Goal: Task Accomplishment & Management: Use online tool/utility

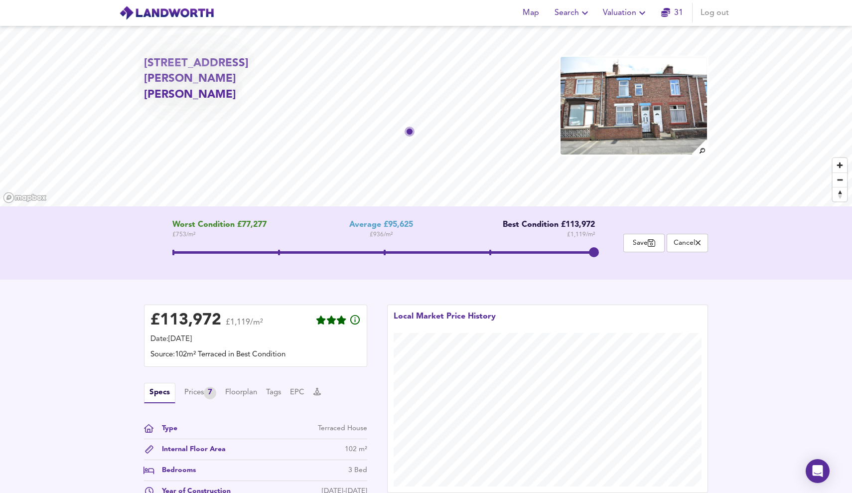
click at [613, 15] on span "Valuation" at bounding box center [625, 13] width 45 height 14
click at [610, 30] on li "New Valuation Report" at bounding box center [625, 36] width 119 height 18
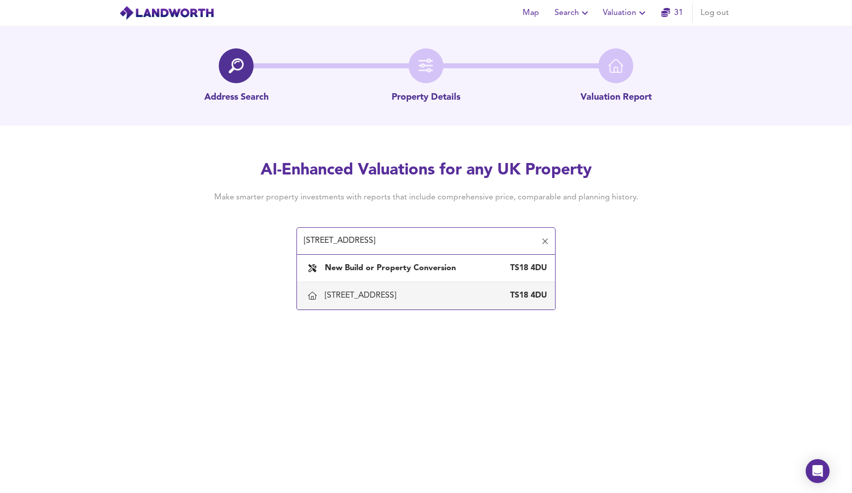
click at [481, 295] on div "14 Hampton Road, Stockton-on-tees TS18 4DU" at bounding box center [436, 295] width 222 height 11
type input "14 Hampton Road, Stockton-on-tees"
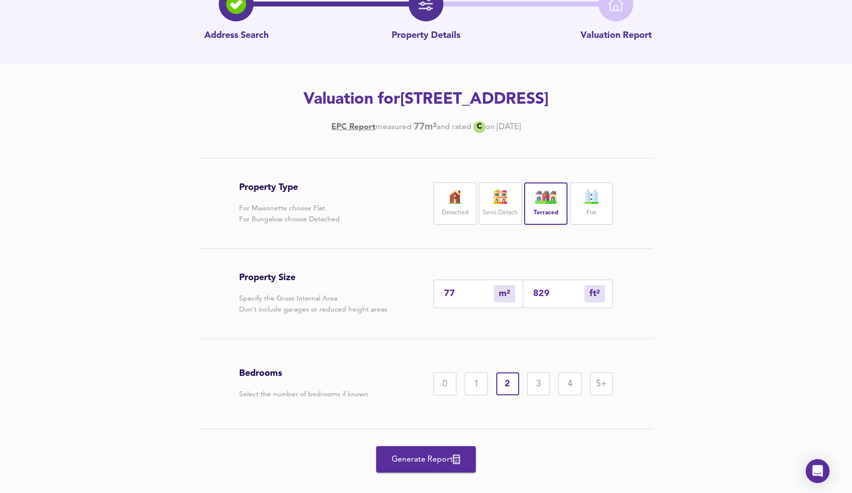
scroll to position [73, 0]
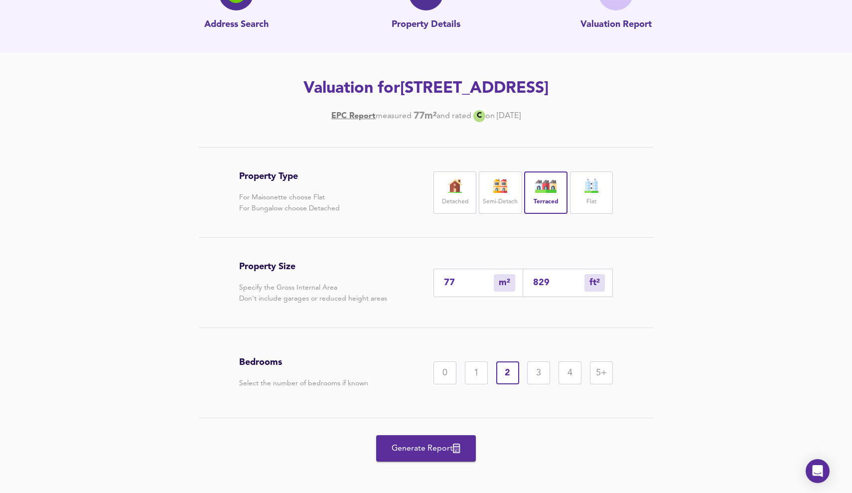
click at [437, 451] on span "Generate Report" at bounding box center [426, 448] width 80 height 14
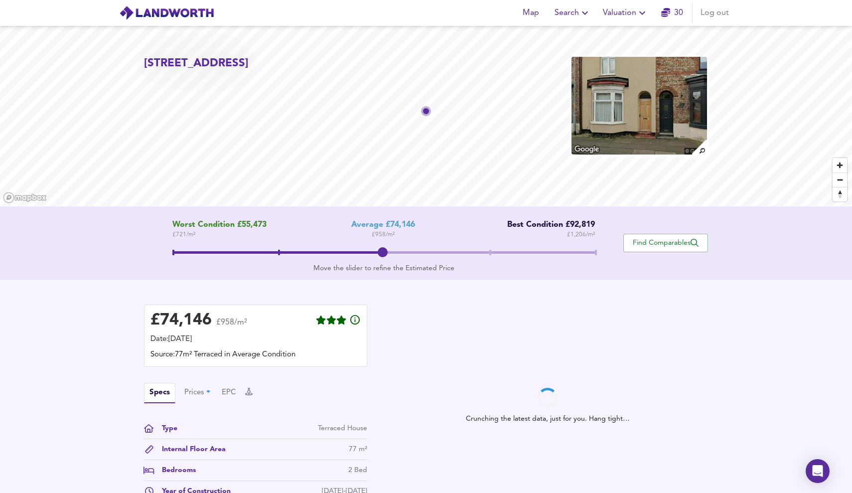
click at [593, 253] on span at bounding box center [383, 252] width 423 height 2
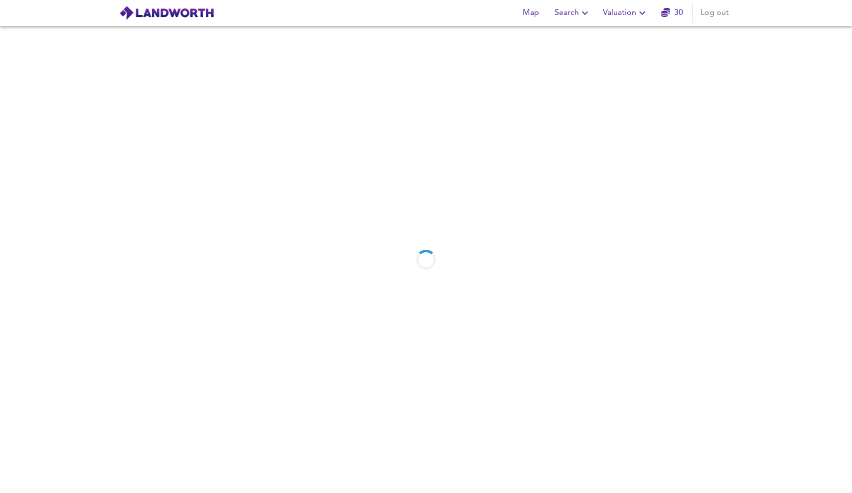
click at [619, 12] on span "Valuation" at bounding box center [625, 13] width 45 height 14
click at [617, 31] on li "New Valuation Report" at bounding box center [625, 36] width 119 height 18
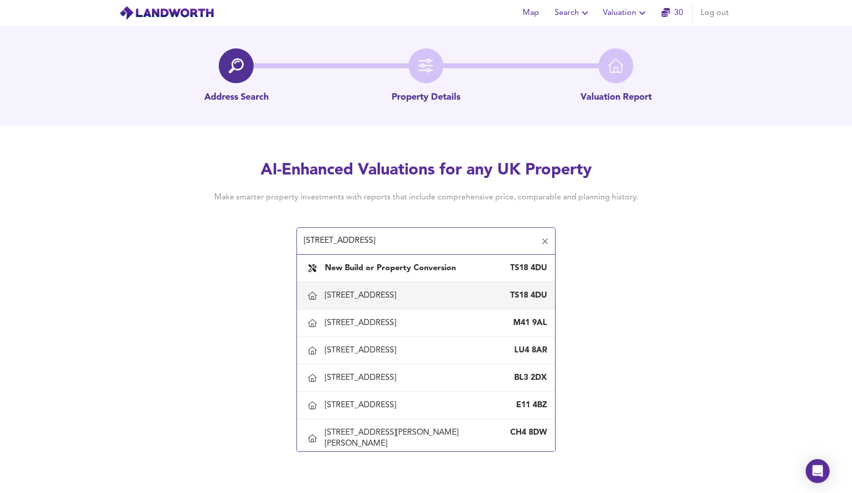
click at [400, 297] on div "14 Hampton Road, Stockton-on-tees" at bounding box center [362, 295] width 75 height 11
type input "14 Hampton Road, Stockton-on-tees"
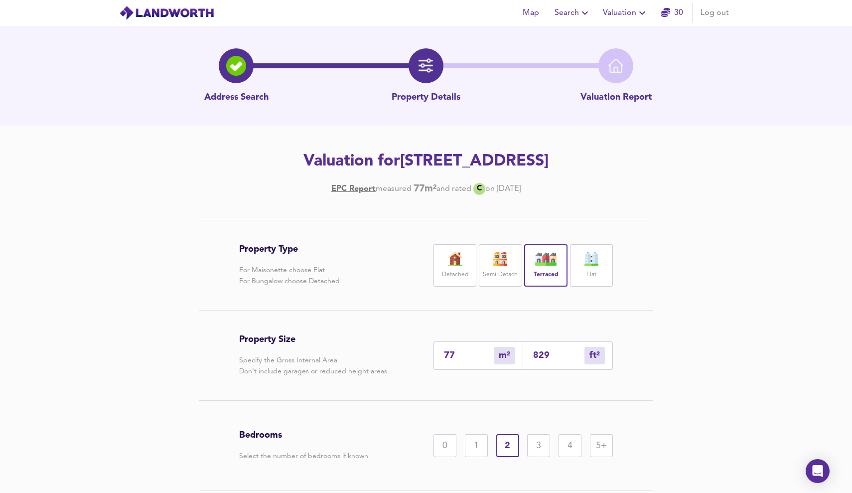
click at [543, 441] on div "3" at bounding box center [538, 445] width 23 height 23
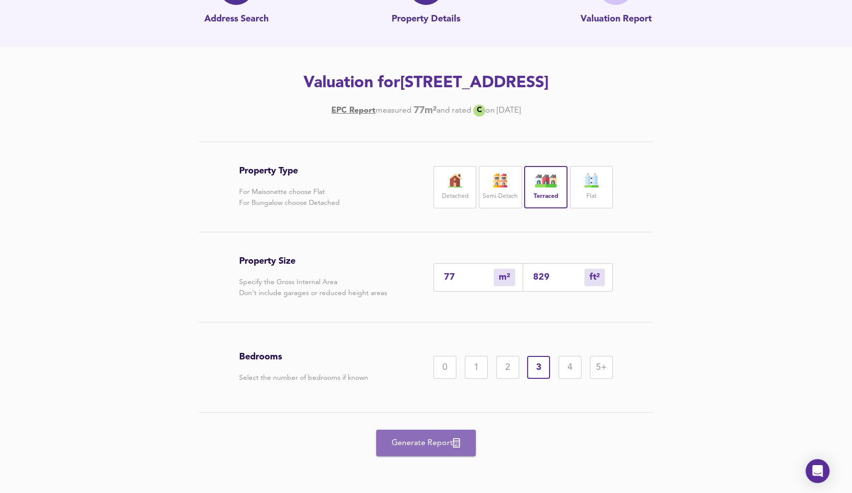
click at [415, 434] on button "Generate Report" at bounding box center [426, 442] width 100 height 26
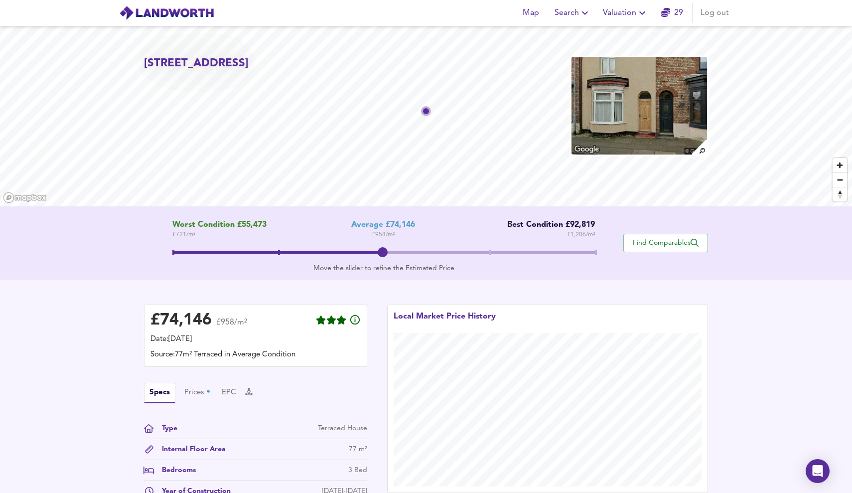
click at [595, 246] on div "Worst Condition £55,473 £ 721 / m² Average £74,146 £ 958 / m² Best Condition £9…" at bounding box center [383, 242] width 479 height 45
click at [592, 247] on span at bounding box center [383, 254] width 423 height 18
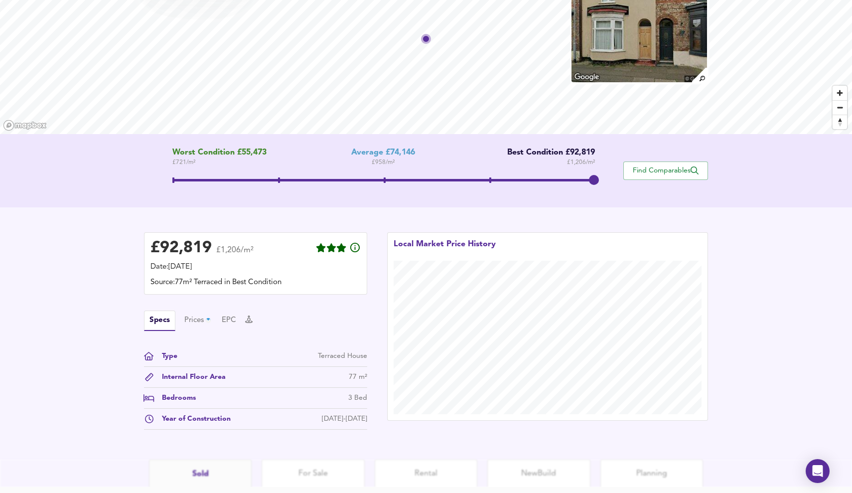
scroll to position [82, 0]
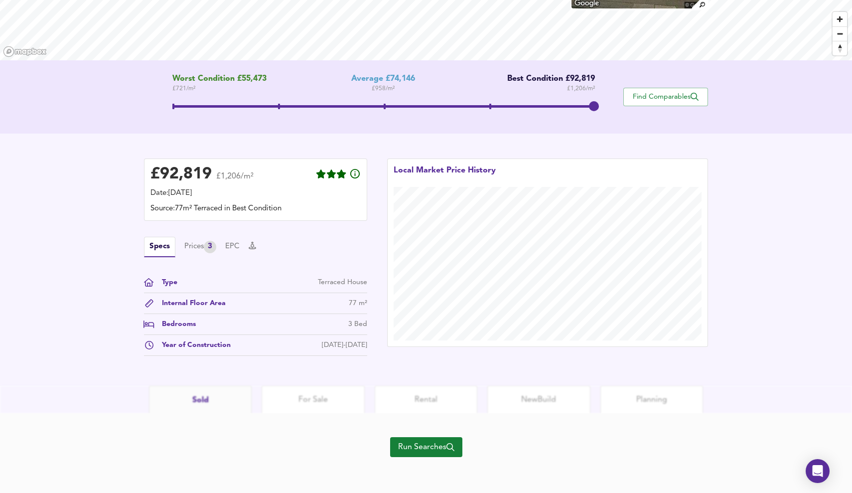
click at [441, 451] on span "Run Searches" at bounding box center [426, 447] width 56 height 14
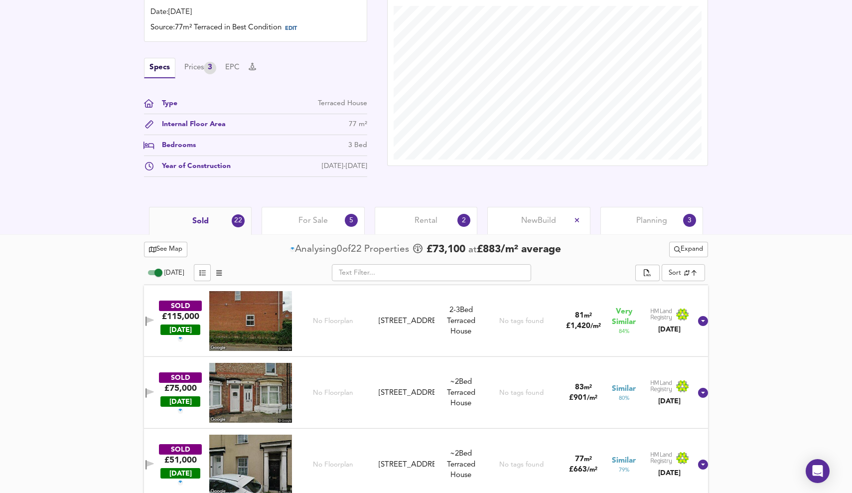
scroll to position [287, 0]
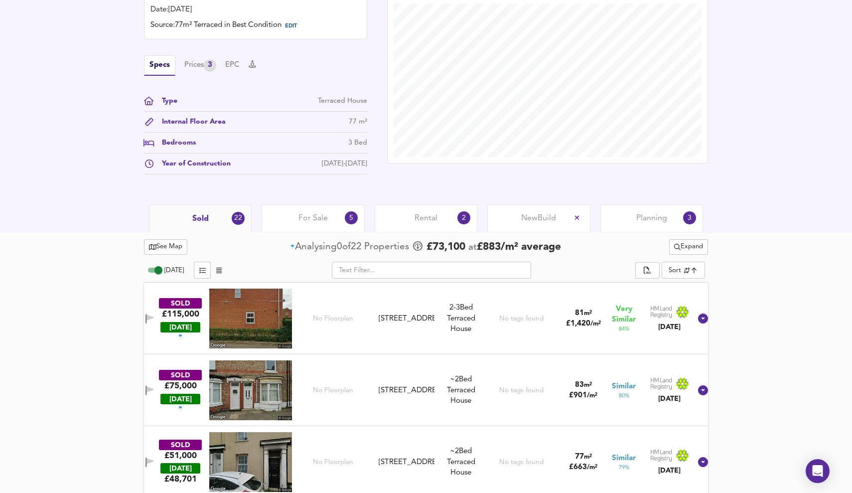
click at [454, 216] on div "Rental 2" at bounding box center [426, 217] width 103 height 27
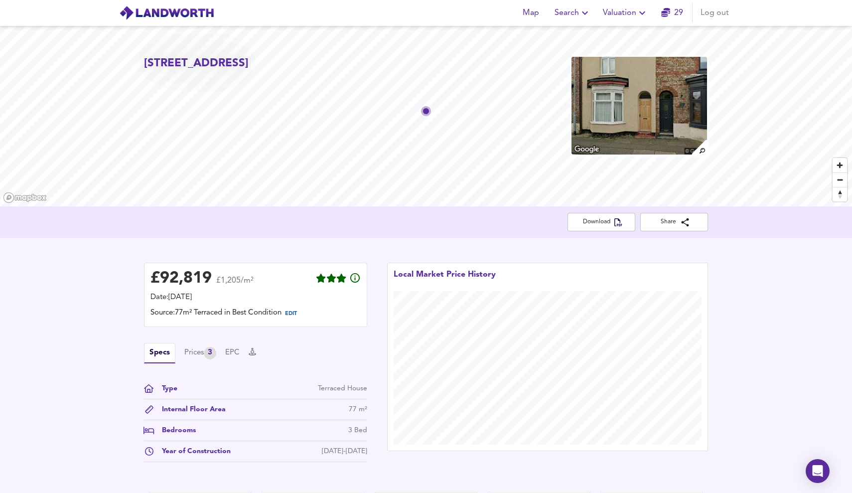
scroll to position [226, 0]
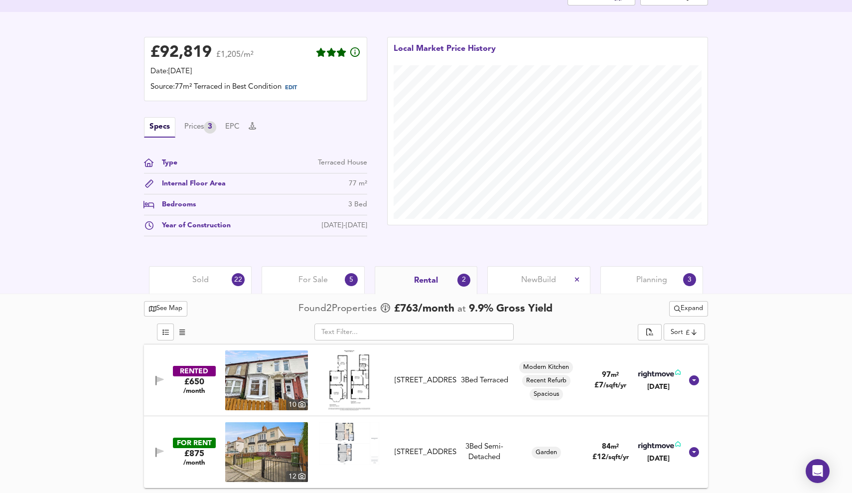
click at [237, 281] on div "22" at bounding box center [238, 279] width 13 height 13
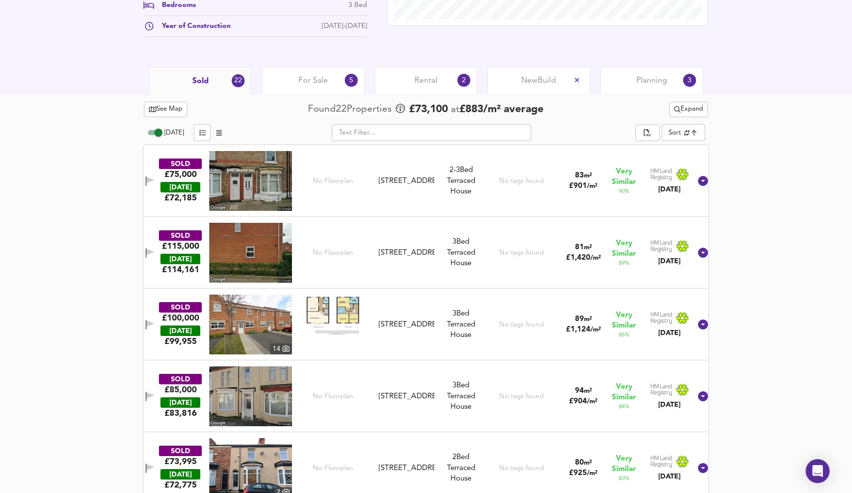
scroll to position [424, 0]
click at [423, 130] on input "text" at bounding box center [431, 133] width 199 height 17
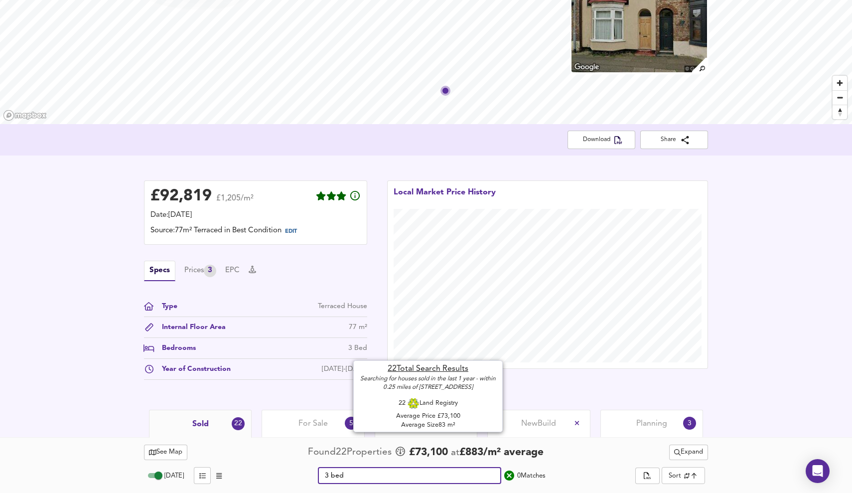
scroll to position [82, 0]
type input "3"
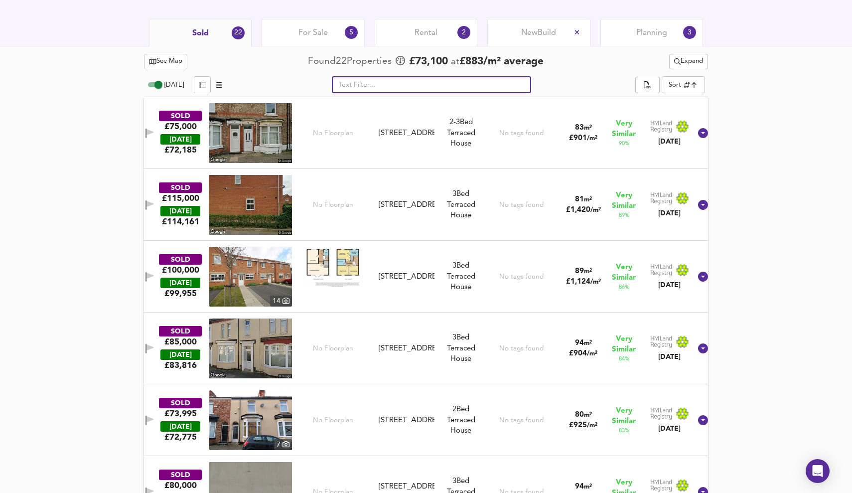
scroll to position [478, 0]
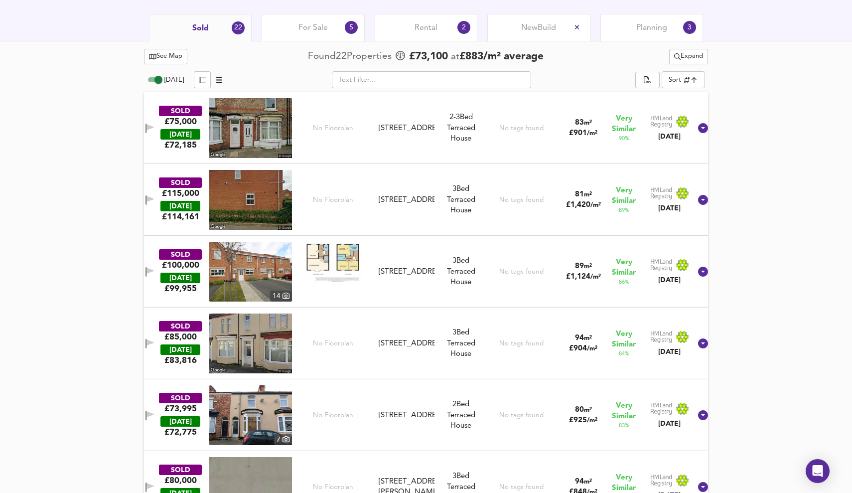
click at [174, 98] on div "SOLD £75,000 TODAY £ 72,185 No Floorplan 47 Kensington Road, TS18 4DQ 47 Kensin…" at bounding box center [414, 128] width 555 height 60
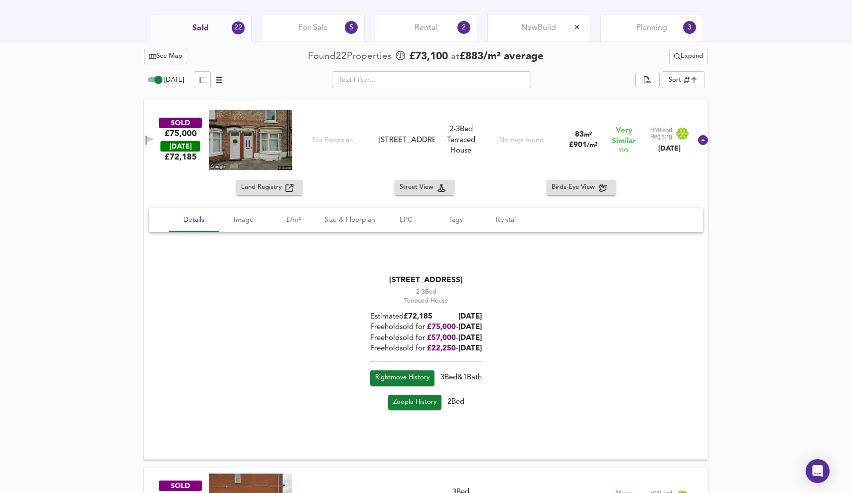
click at [173, 100] on div "SOLD £75,000 TODAY £ 72,185 No Floorplan 47 Kensington Road, TS18 4DQ 47 Kensin…" at bounding box center [426, 140] width 564 height 80
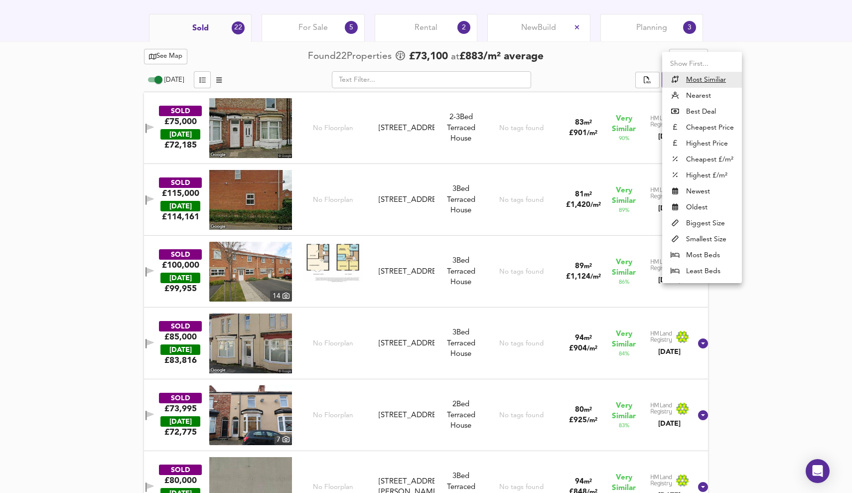
click at [718, 140] on li "Highest Price" at bounding box center [702, 144] width 80 height 16
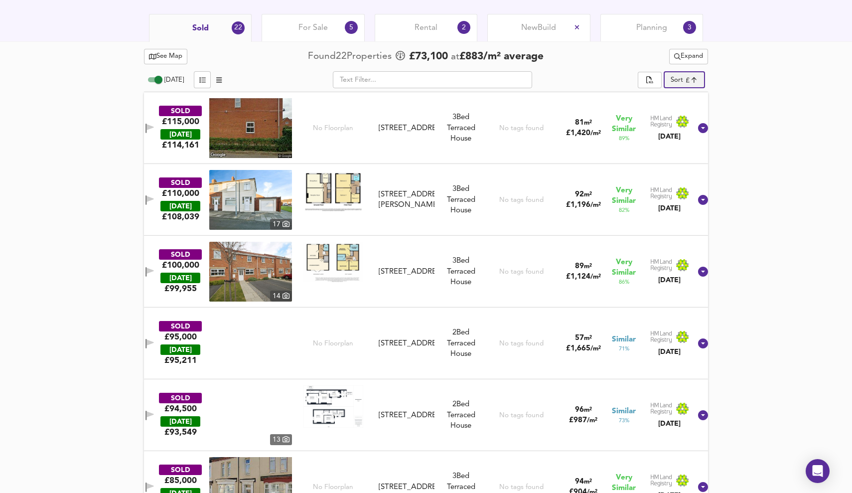
type input "expensive"
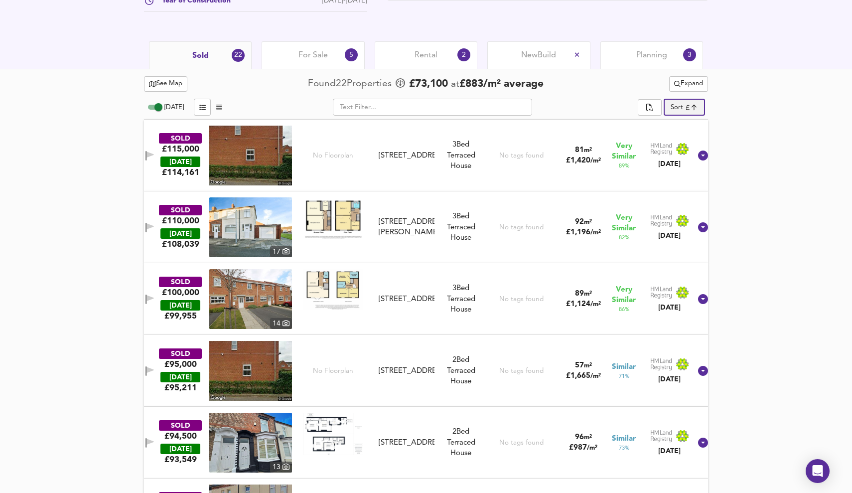
scroll to position [448, 0]
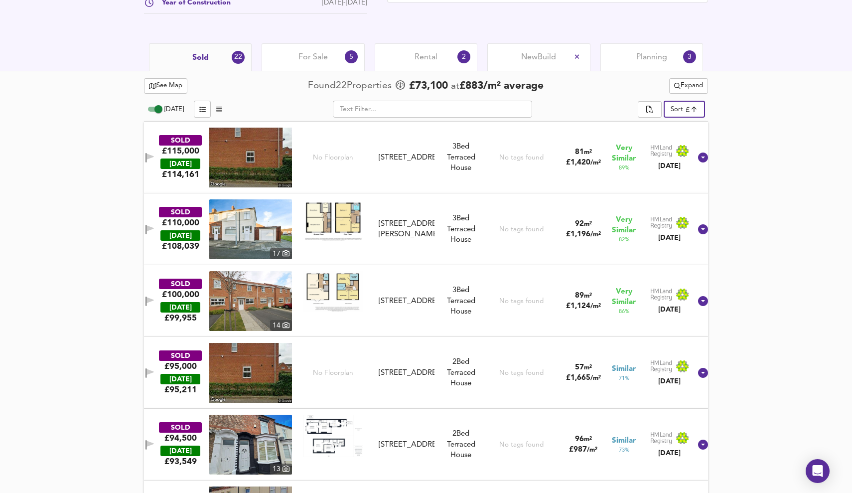
click at [160, 109] on input "[DATE]" at bounding box center [159, 109] width 36 height 12
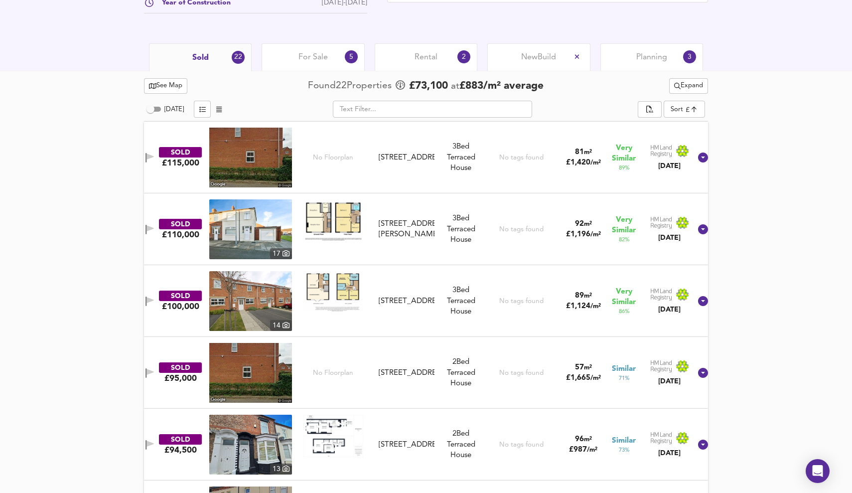
click at [148, 108] on input "[DATE]" at bounding box center [151, 109] width 36 height 12
checkbox input "true"
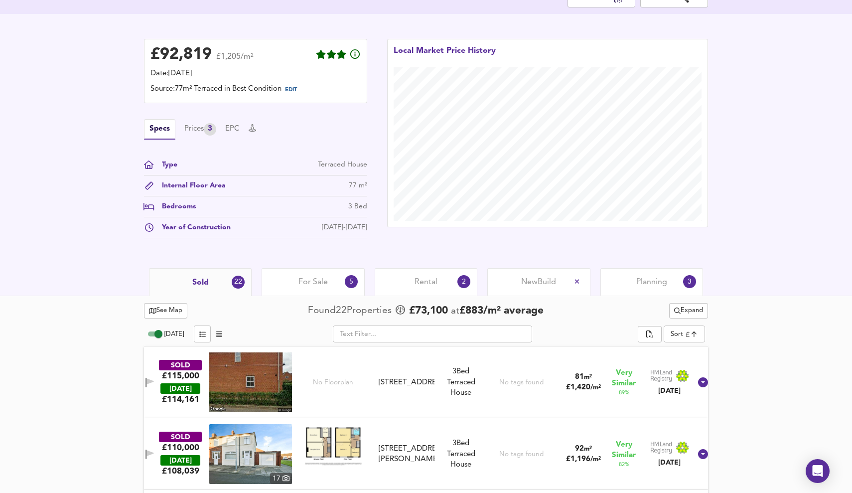
scroll to position [223, 0]
click at [338, 285] on div "For Sale 5" at bounding box center [313, 282] width 103 height 27
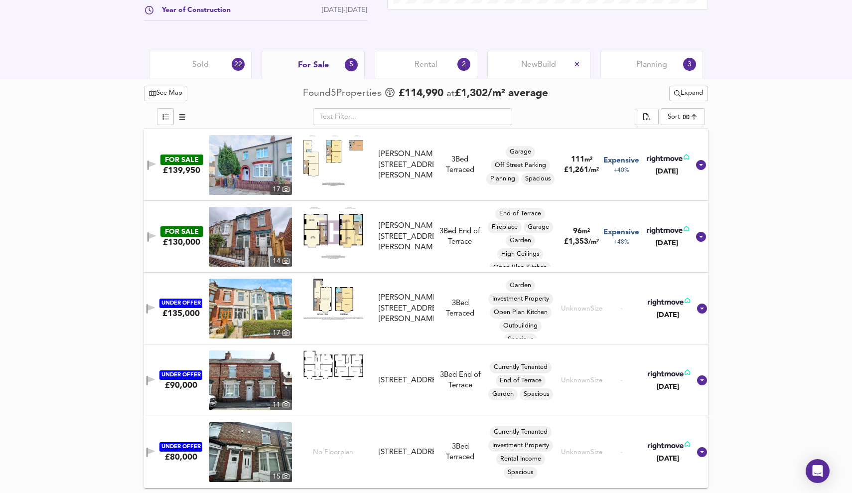
scroll to position [441, 0]
click at [220, 63] on div "Sold 22" at bounding box center [200, 64] width 103 height 27
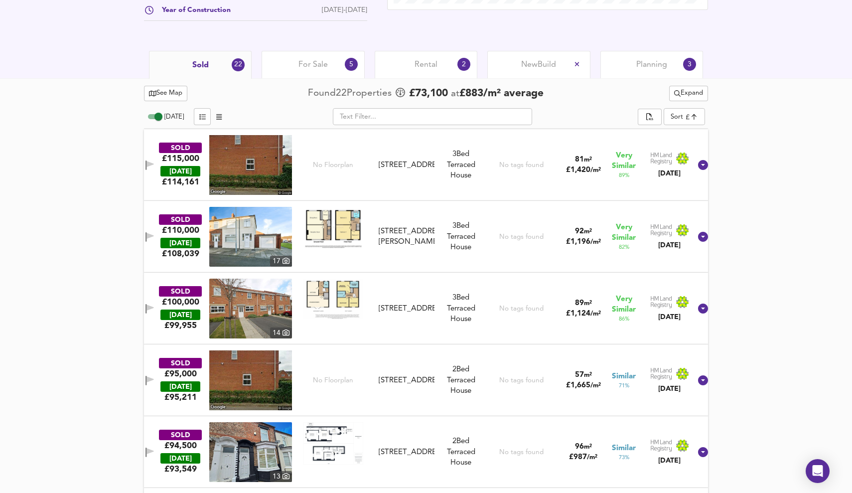
click at [405, 58] on div "Rental 2" at bounding box center [426, 64] width 103 height 27
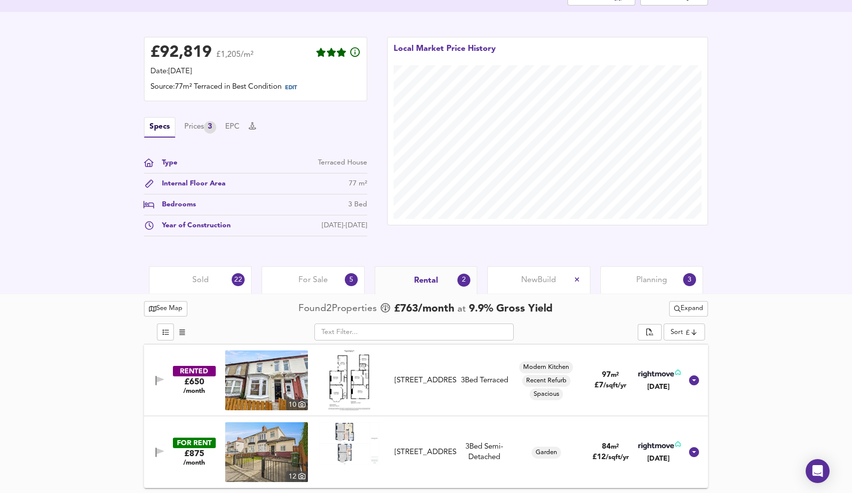
scroll to position [226, 0]
click at [218, 281] on div "Sold 22" at bounding box center [200, 279] width 103 height 27
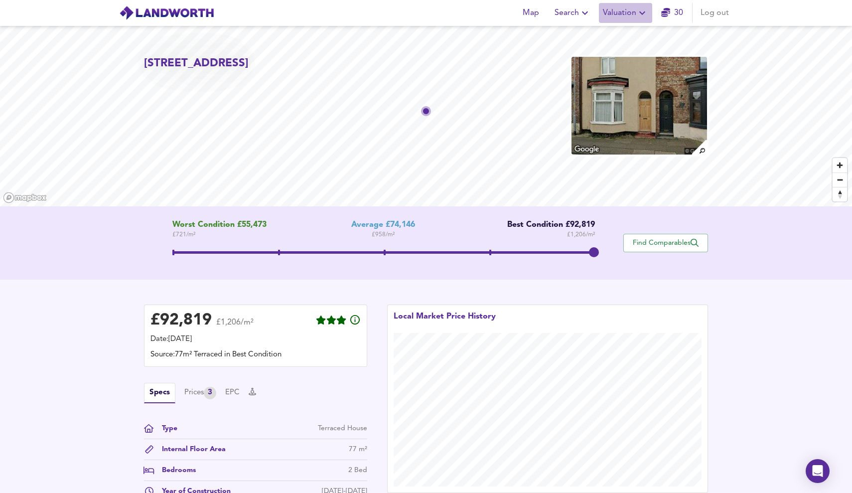
click at [612, 12] on span "Valuation" at bounding box center [625, 13] width 45 height 14
click at [609, 27] on li "New Valuation Report" at bounding box center [625, 36] width 119 height 18
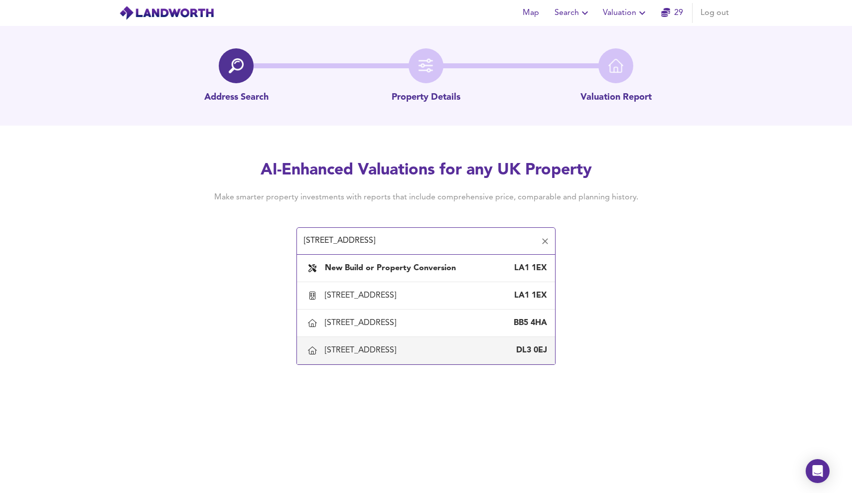
click at [400, 353] on div "14 China Street, Darlington" at bounding box center [362, 350] width 75 height 11
type input "14 China Street, Darlington"
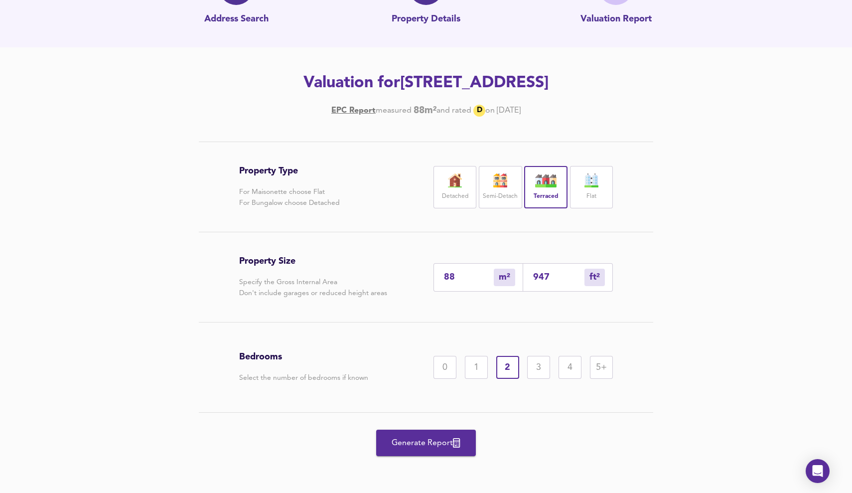
click at [433, 448] on span "Generate Report" at bounding box center [426, 443] width 80 height 14
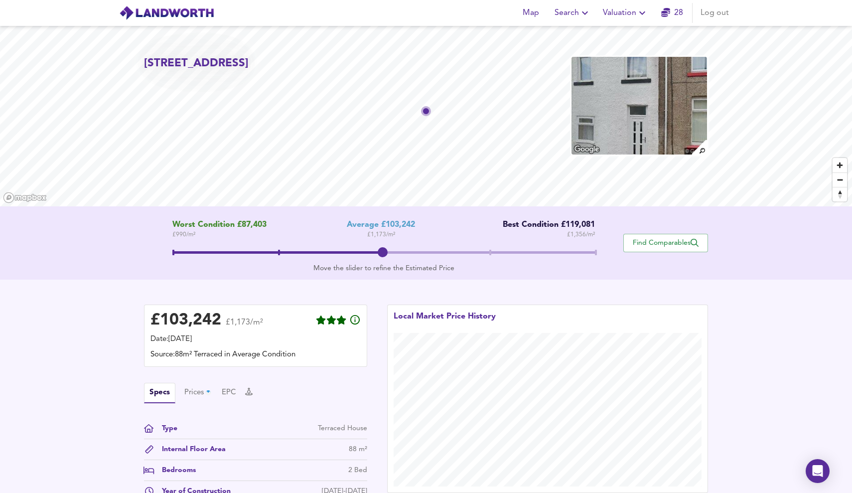
click at [494, 254] on span at bounding box center [383, 254] width 423 height 18
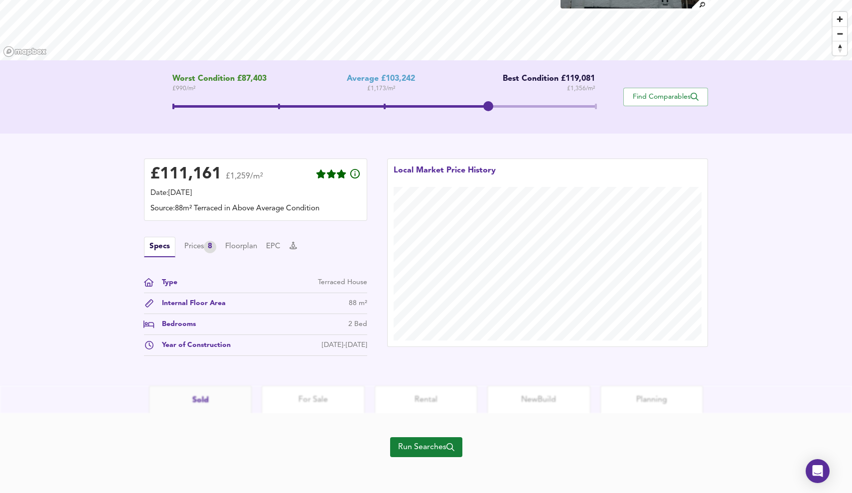
scroll to position [146, 0]
click at [419, 448] on span "Run Searches" at bounding box center [426, 447] width 56 height 14
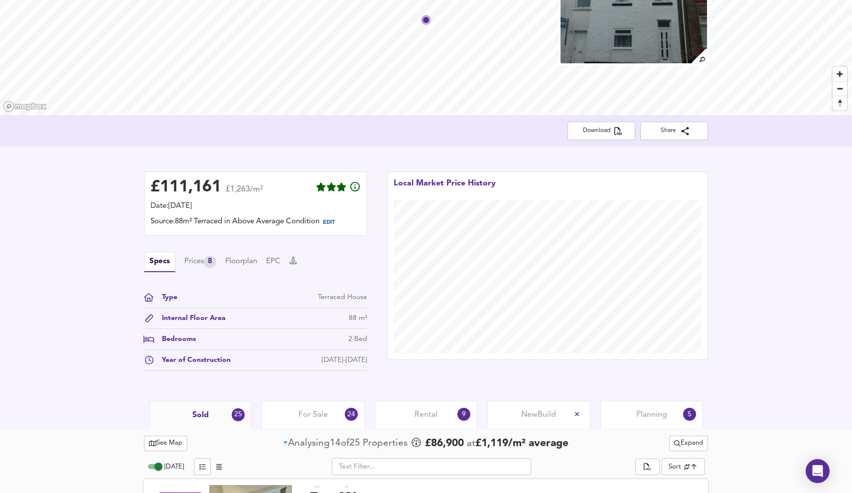
click at [434, 409] on div "Rental 9" at bounding box center [426, 414] width 103 height 27
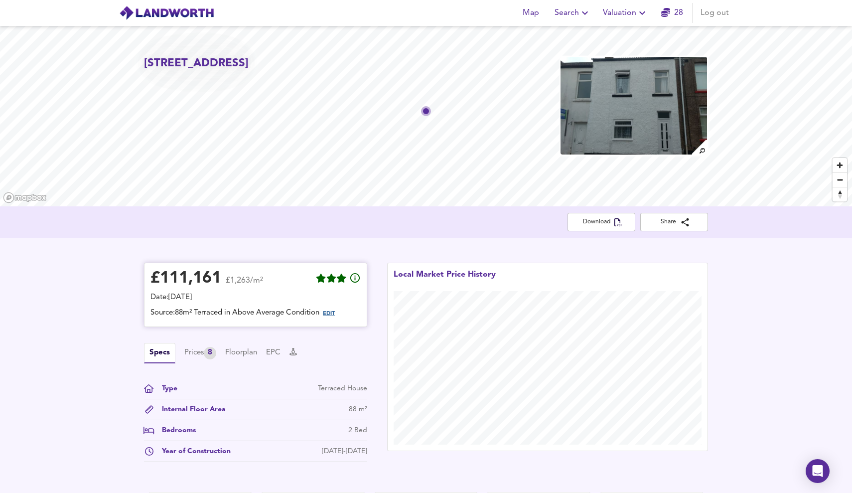
click at [328, 312] on span "EDIT" at bounding box center [329, 313] width 12 height 5
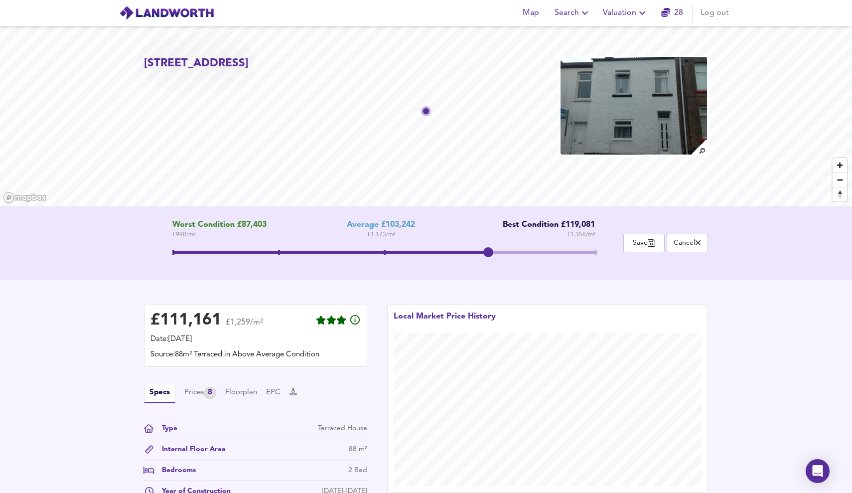
click at [592, 248] on span at bounding box center [383, 254] width 423 height 18
click at [491, 251] on span at bounding box center [490, 252] width 2 height 5
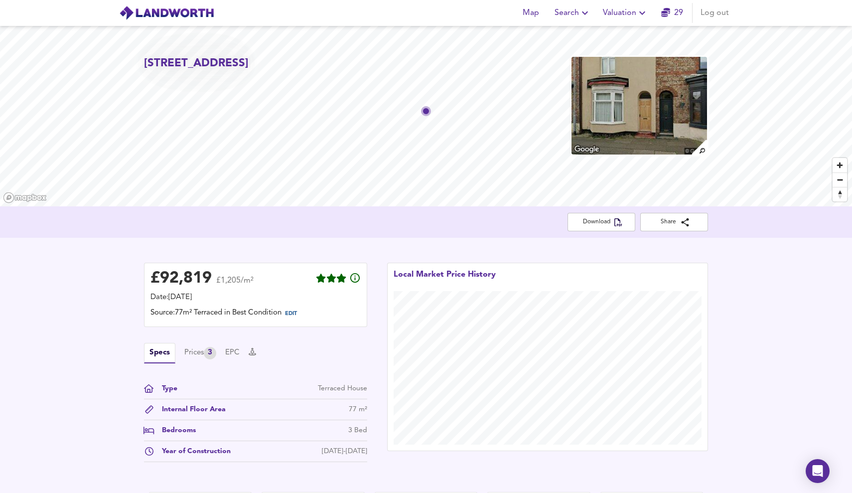
click at [174, 0] on header "Map Search Valuation 29 Log out" at bounding box center [426, 13] width 852 height 26
